Goal: Task Accomplishment & Management: Manage account settings

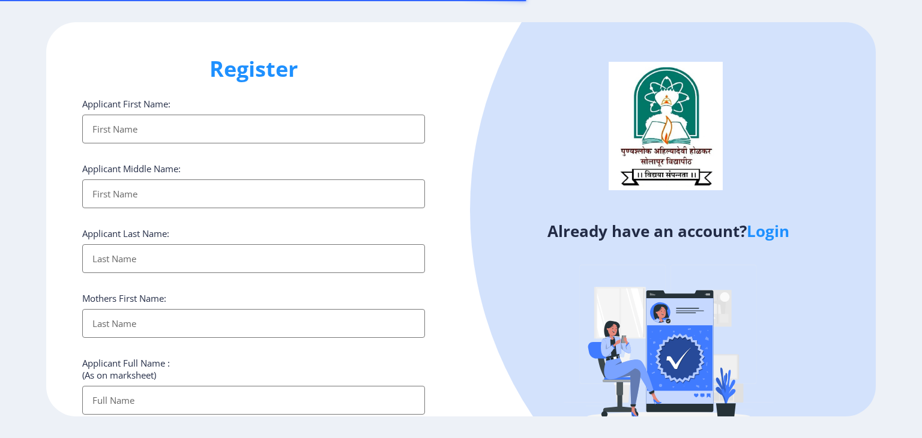
select select
click at [770, 235] on link "Login" at bounding box center [767, 231] width 43 height 22
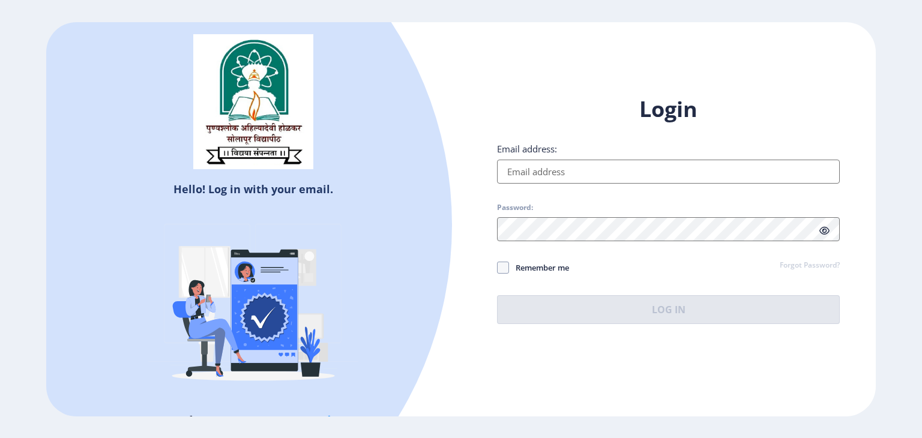
click at [618, 176] on input "Email address:" at bounding box center [668, 172] width 343 height 24
type input "[EMAIL_ADDRESS][DOMAIN_NAME]"
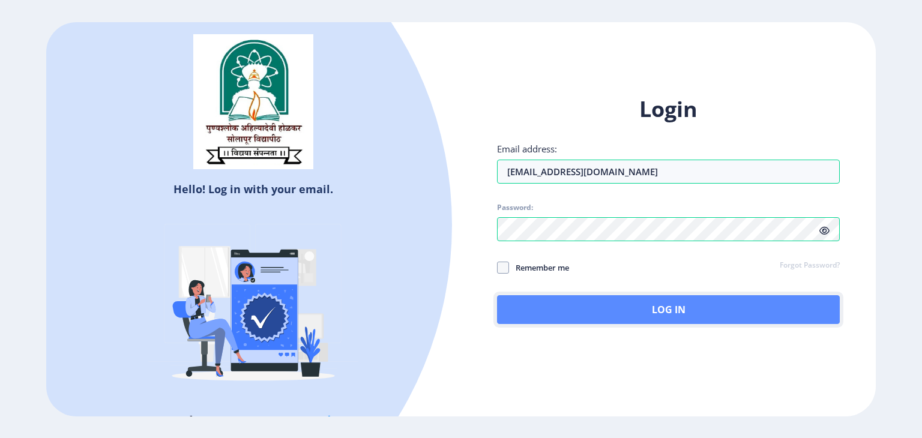
click at [583, 307] on button "Log In" at bounding box center [668, 309] width 343 height 29
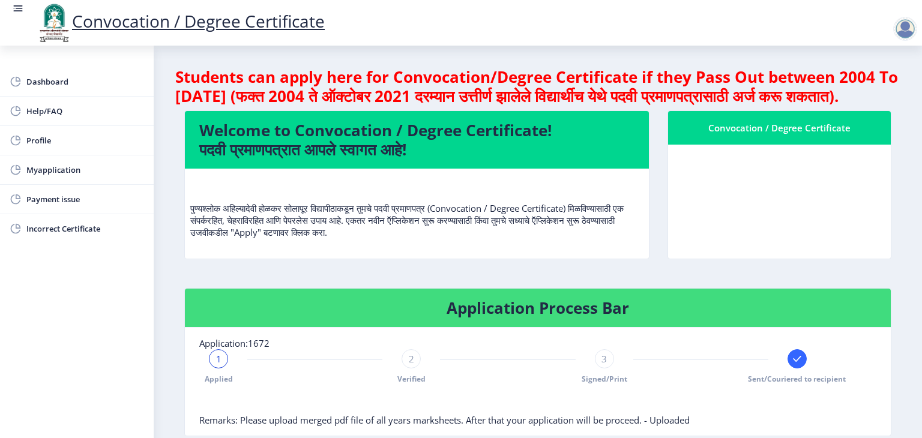
click at [757, 173] on nb-card-body at bounding box center [779, 202] width 223 height 114
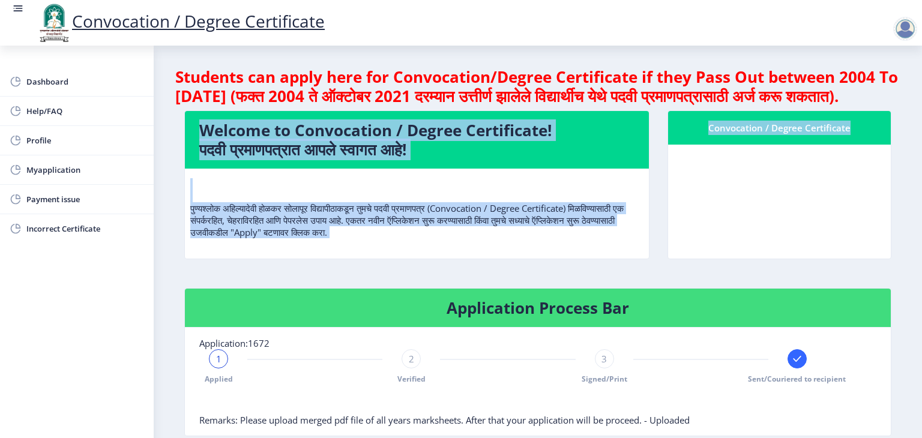
click at [757, 173] on nb-card-body at bounding box center [779, 202] width 223 height 114
click at [62, 163] on span "Myapplication" at bounding box center [85, 170] width 118 height 14
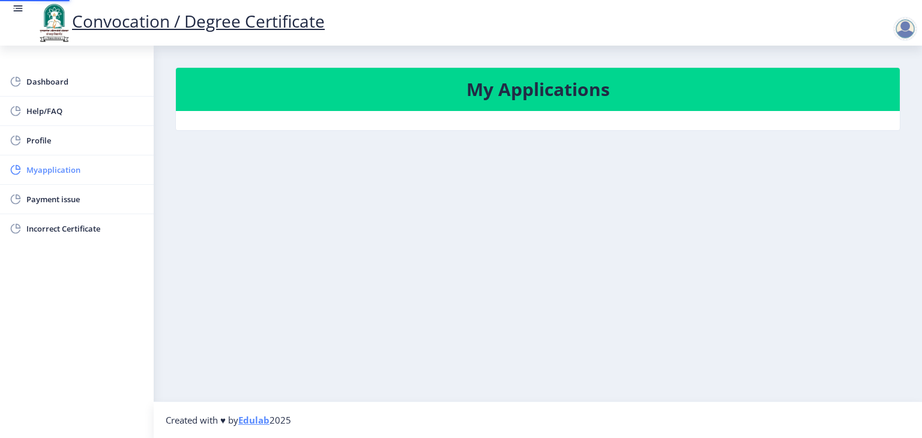
click at [62, 163] on span "Myapplication" at bounding box center [85, 170] width 118 height 14
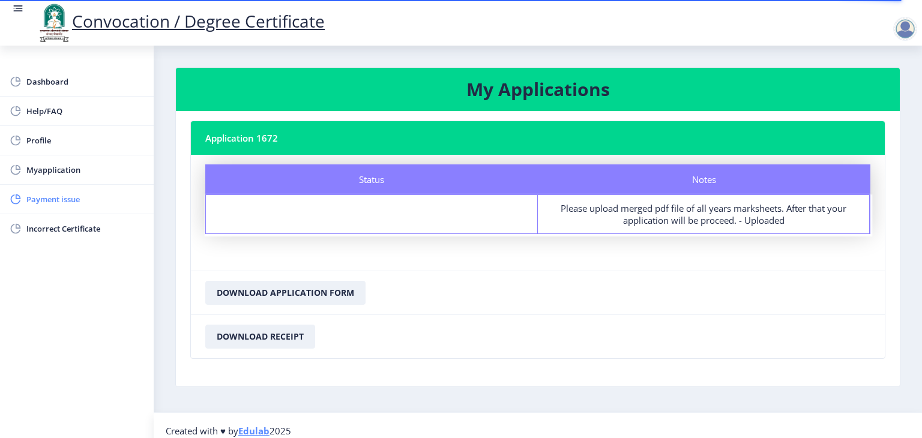
click at [92, 192] on span "Payment issue" at bounding box center [85, 199] width 118 height 14
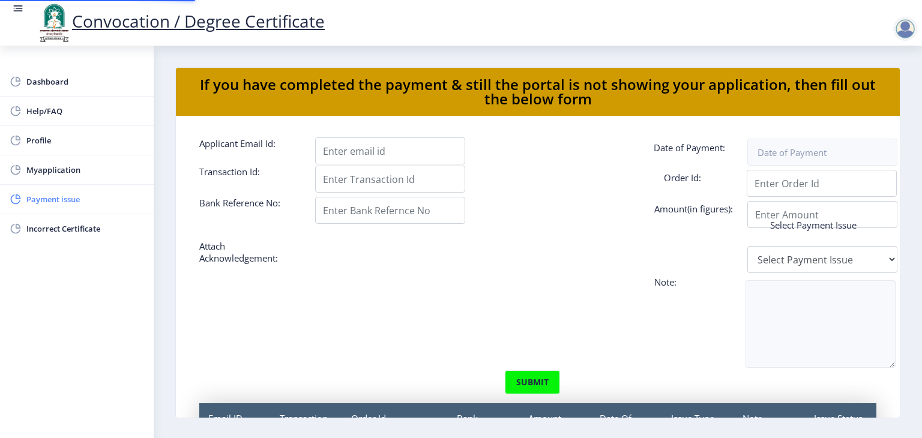
click at [92, 192] on span "Payment issue" at bounding box center [85, 199] width 118 height 14
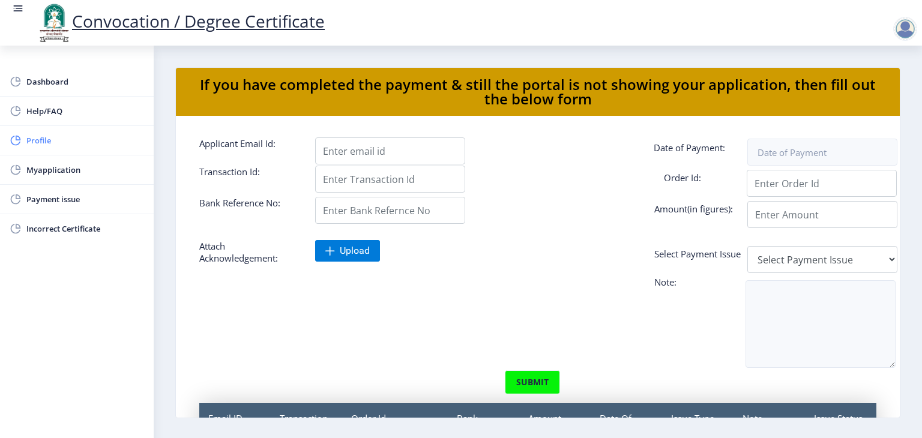
click at [65, 130] on link "Profile" at bounding box center [77, 140] width 154 height 29
select select
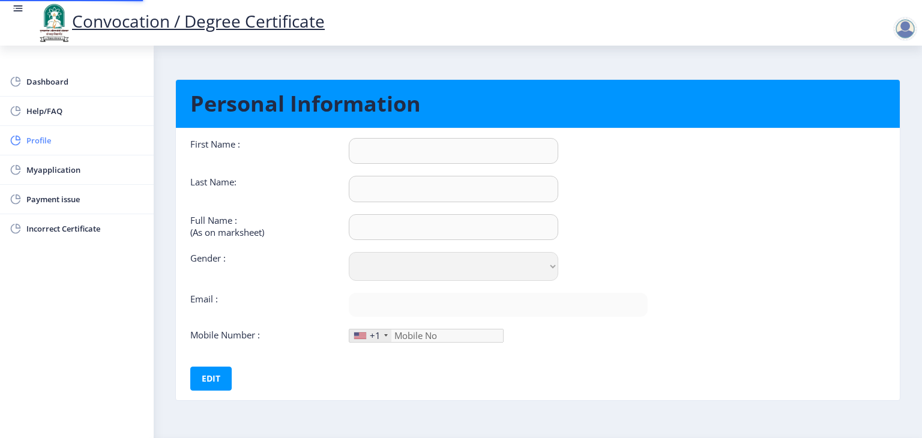
type input "[PERSON_NAME]"
type input "Shinde"
type input "[PERSON_NAME] [PERSON_NAME]"
select select "[DEMOGRAPHIC_DATA]"
type input "[EMAIL_ADDRESS][DOMAIN_NAME]"
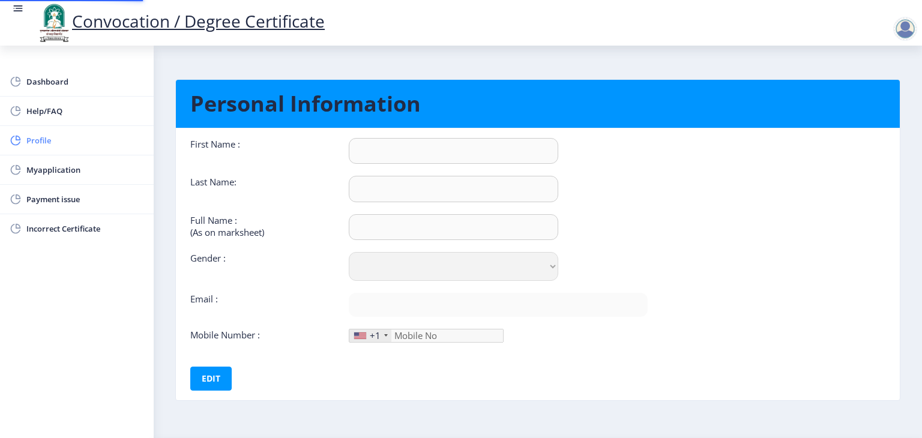
type input "7841058533"
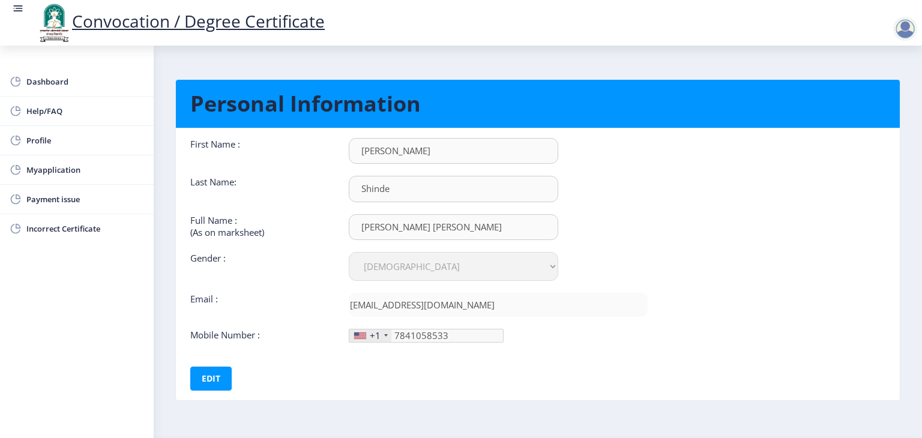
scroll to position [34, 0]
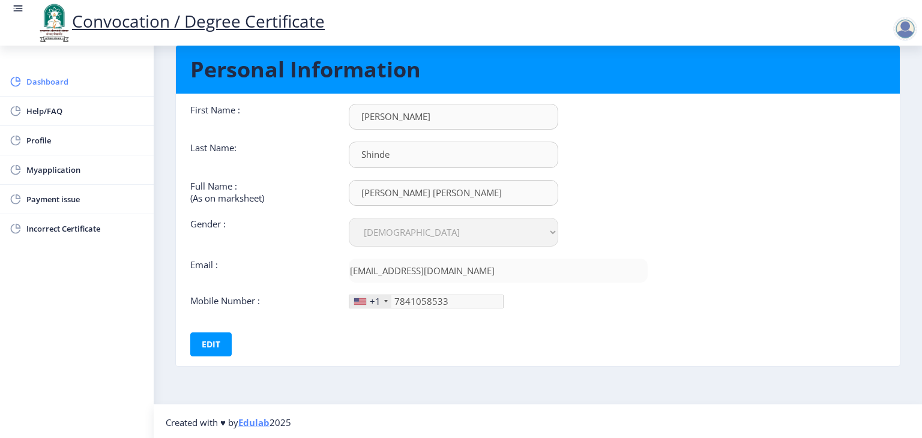
click at [70, 82] on span "Dashboard" at bounding box center [85, 81] width 118 height 14
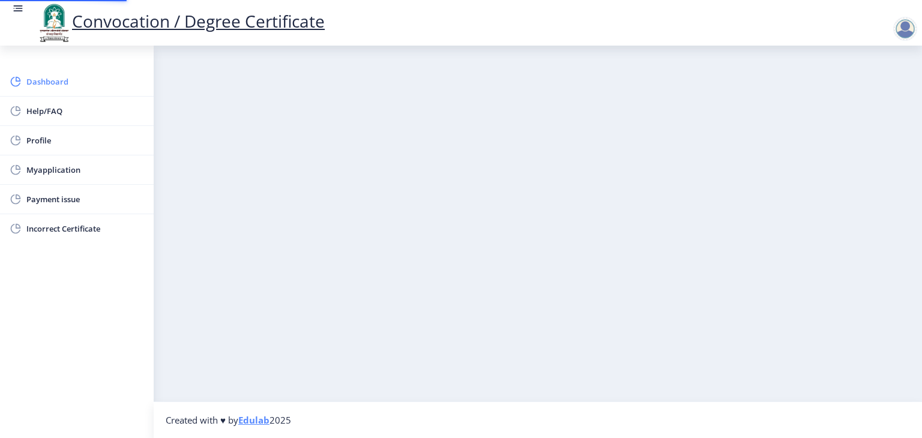
click at [70, 82] on span "Dashboard" at bounding box center [85, 81] width 118 height 14
